Goal: Find specific page/section: Find specific page/section

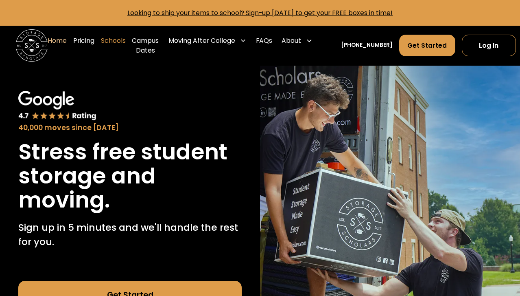
click at [122, 43] on link "Schools" at bounding box center [113, 45] width 25 height 32
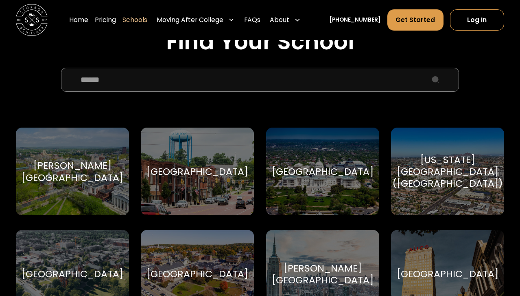
scroll to position [255, 0]
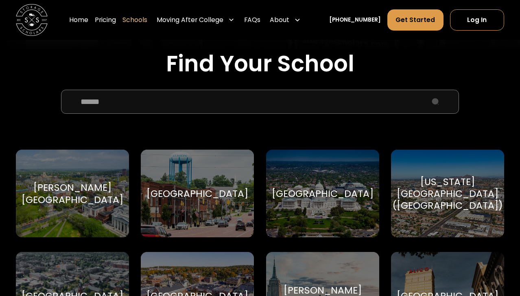
click at [295, 112] on input "School Select Form" at bounding box center [260, 102] width 399 height 24
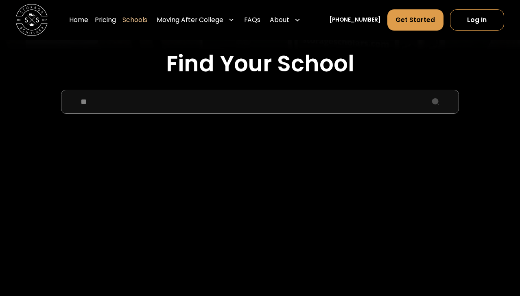
type input "*"
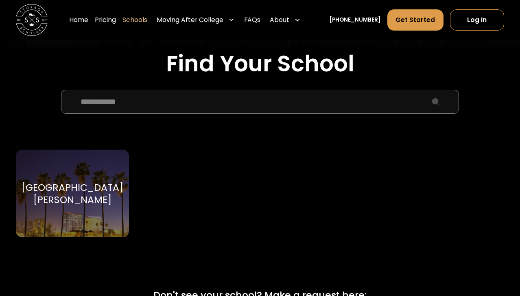
type input "**********"
click at [70, 211] on div "Santa Clara University Santa Clara University" at bounding box center [72, 193] width 113 height 88
